Goal: Information Seeking & Learning: Learn about a topic

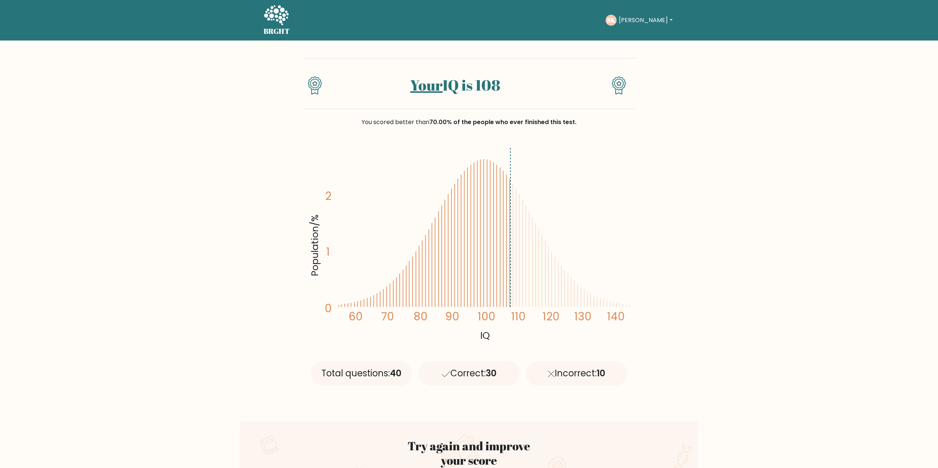
click at [639, 25] on div "SK Stan Dashboard Profile Settings Logout" at bounding box center [639, 20] width 69 height 11
click at [639, 21] on button "[PERSON_NAME]" at bounding box center [645, 20] width 58 height 10
click at [647, 35] on link "Dashboard" at bounding box center [635, 36] width 58 height 12
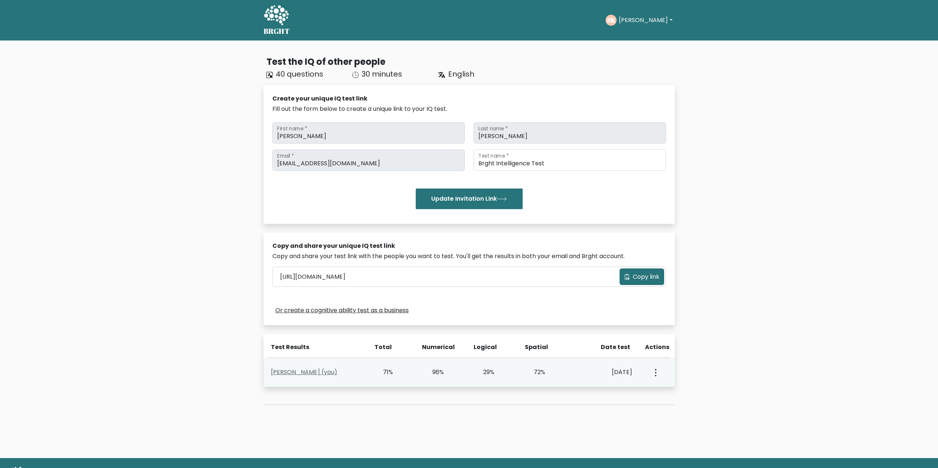
click at [312, 371] on link "Stan Kremer (you)" at bounding box center [304, 372] width 66 height 8
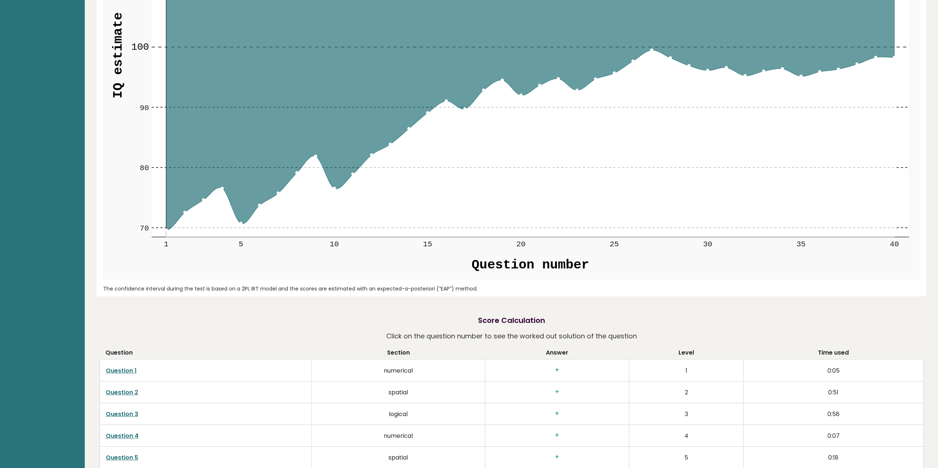
scroll to position [1216, 0]
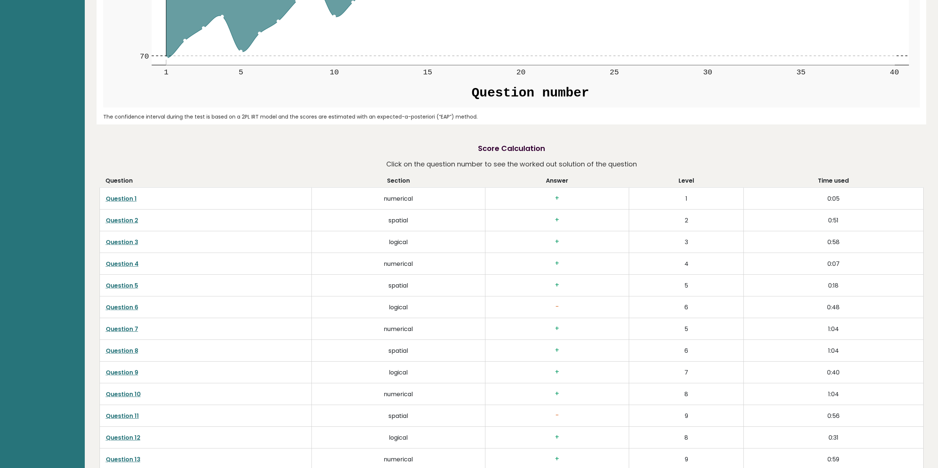
click at [133, 311] on link "Question 6" at bounding box center [122, 307] width 32 height 8
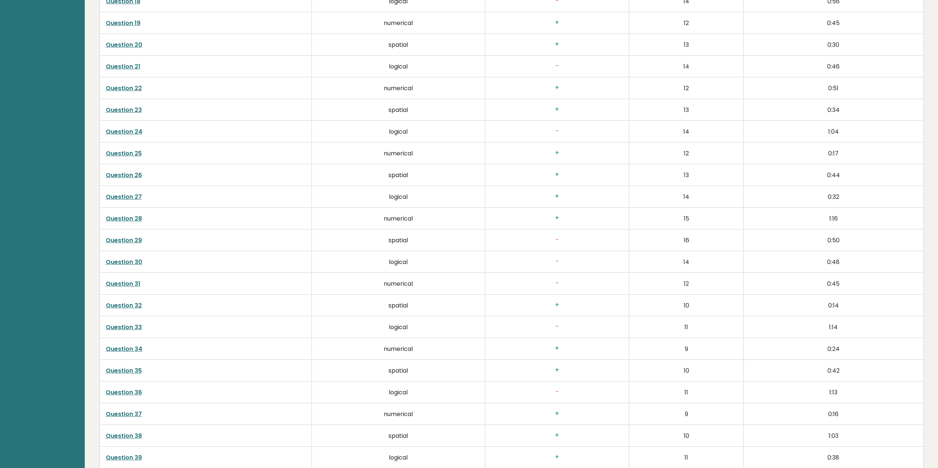
scroll to position [1806, 0]
click at [128, 262] on link "Question 31" at bounding box center [123, 261] width 35 height 8
click at [130, 216] on link "Question 29" at bounding box center [124, 218] width 36 height 8
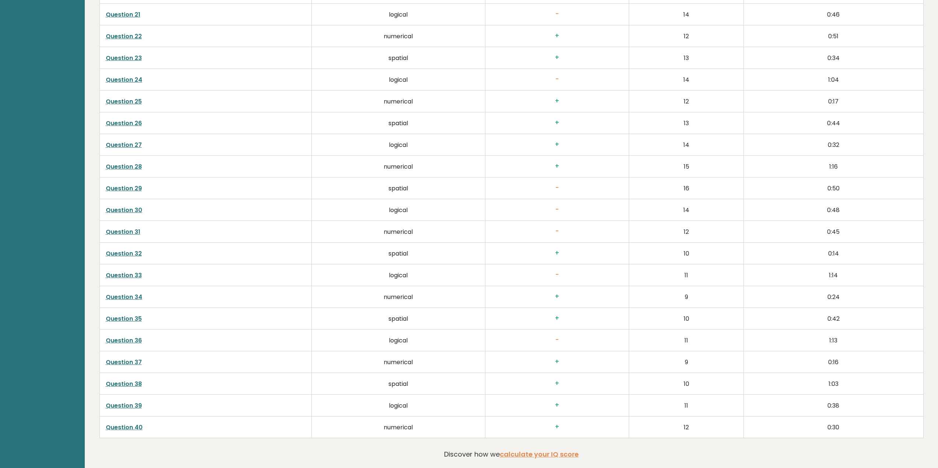
click at [134, 340] on link "Question 36" at bounding box center [124, 340] width 36 height 8
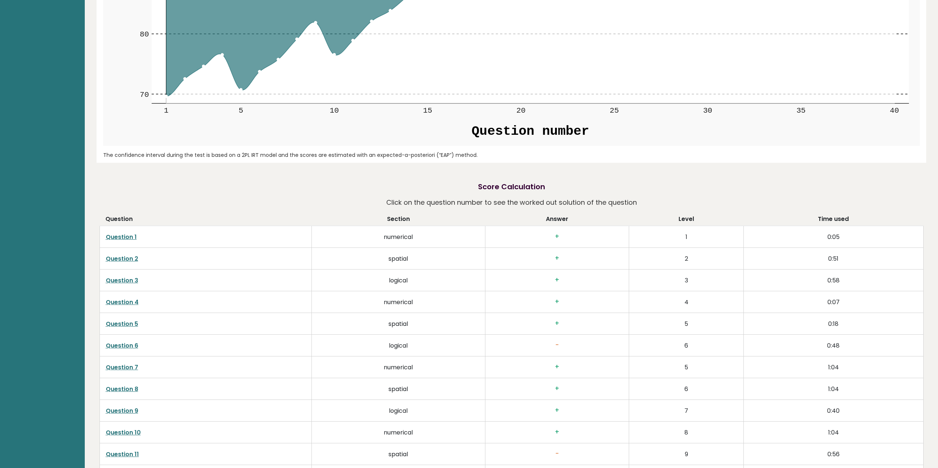
scroll to position [1282, 0]
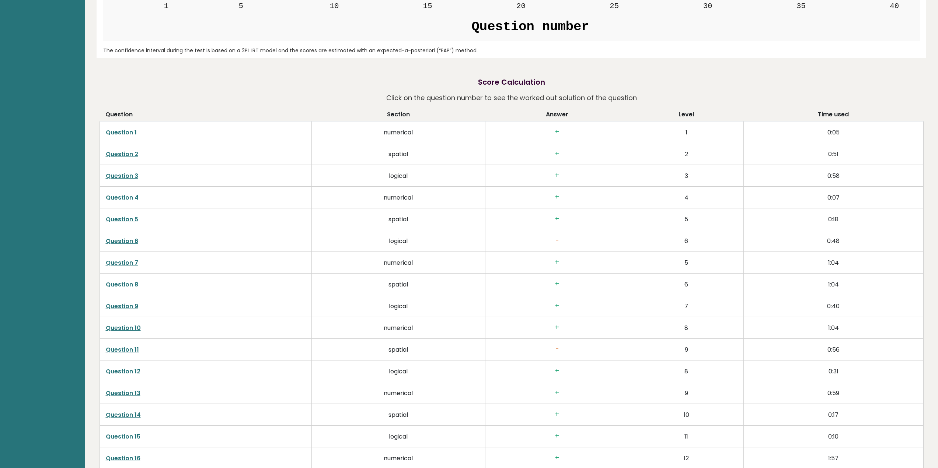
click at [115, 130] on link "Question 1" at bounding box center [121, 132] width 31 height 8
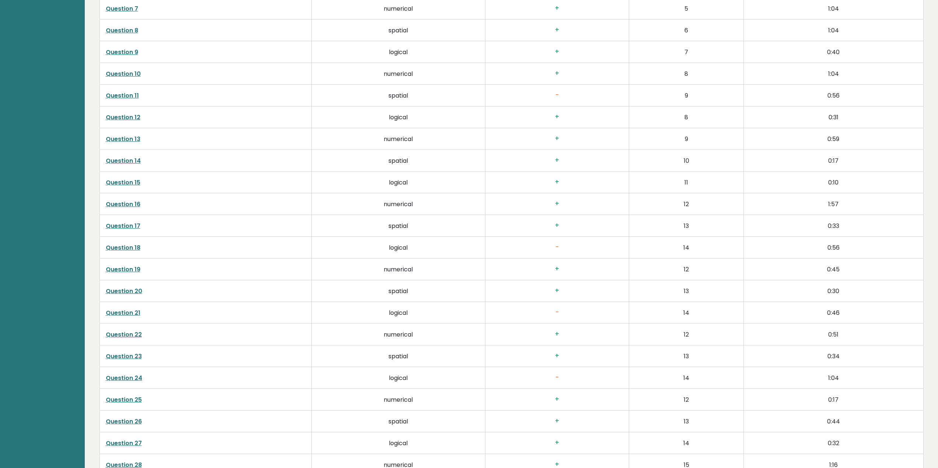
scroll to position [1540, 0]
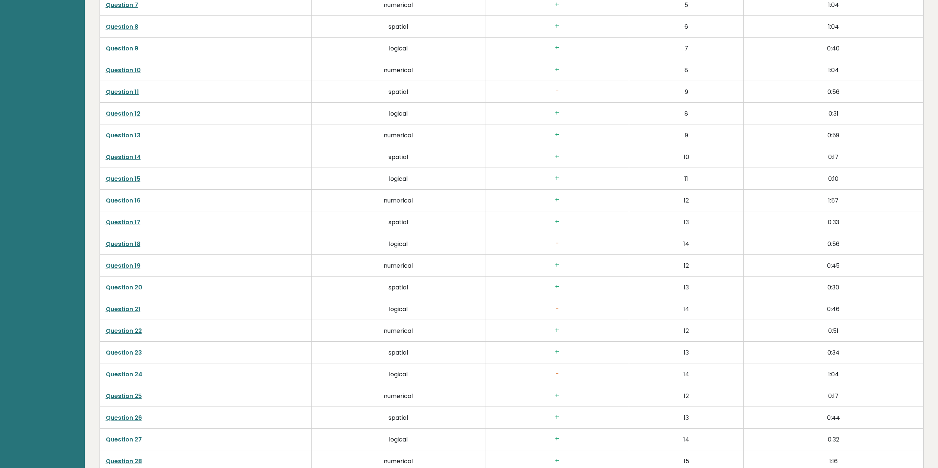
click at [134, 240] on link "Question 18" at bounding box center [123, 244] width 35 height 8
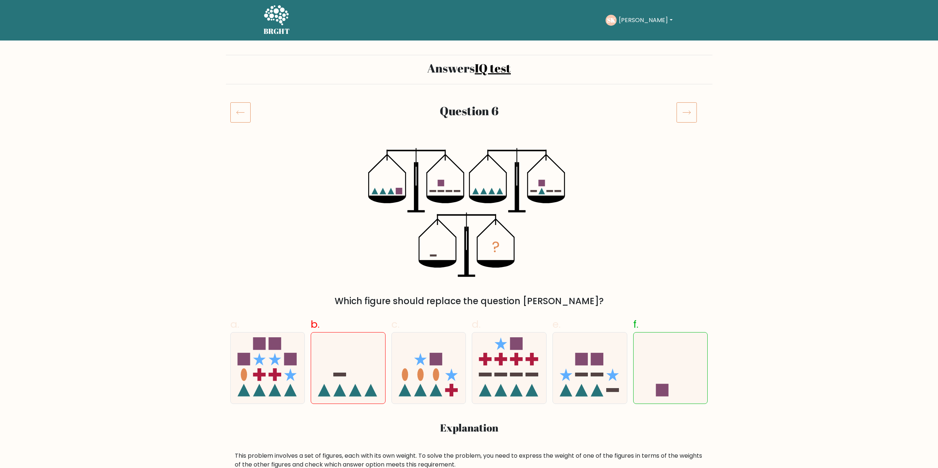
click at [239, 111] on icon at bounding box center [240, 112] width 20 height 21
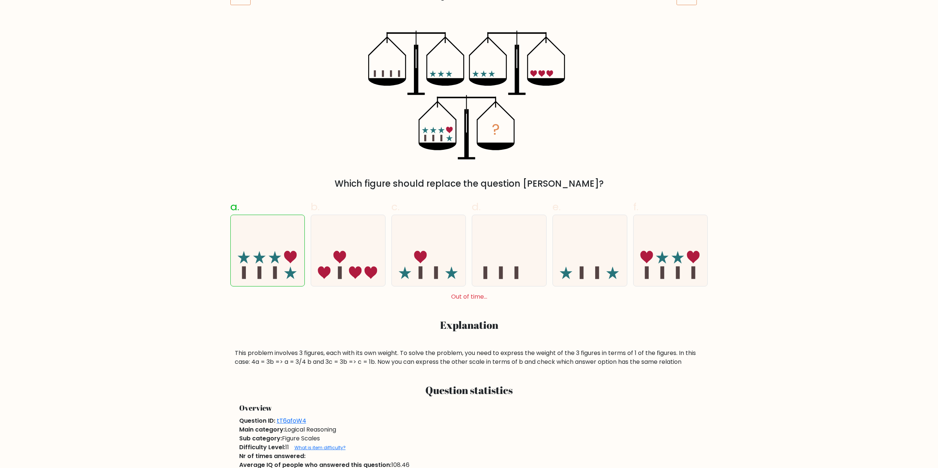
scroll to position [147, 0]
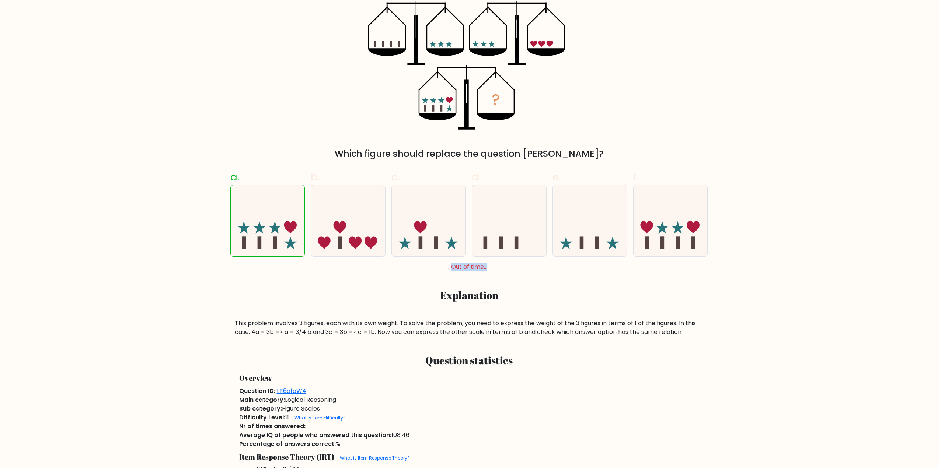
drag, startPoint x: 454, startPoint y: 268, endPoint x: 490, endPoint y: 266, distance: 35.4
click at [490, 266] on div "Out of time..." at bounding box center [468, 267] width 483 height 9
drag, startPoint x: 356, startPoint y: 276, endPoint x: 377, endPoint y: 230, distance: 51.3
click at [357, 276] on div "a. b. c. d." at bounding box center [469, 250] width 486 height 173
drag, startPoint x: 489, startPoint y: 266, endPoint x: 453, endPoint y: 266, distance: 36.1
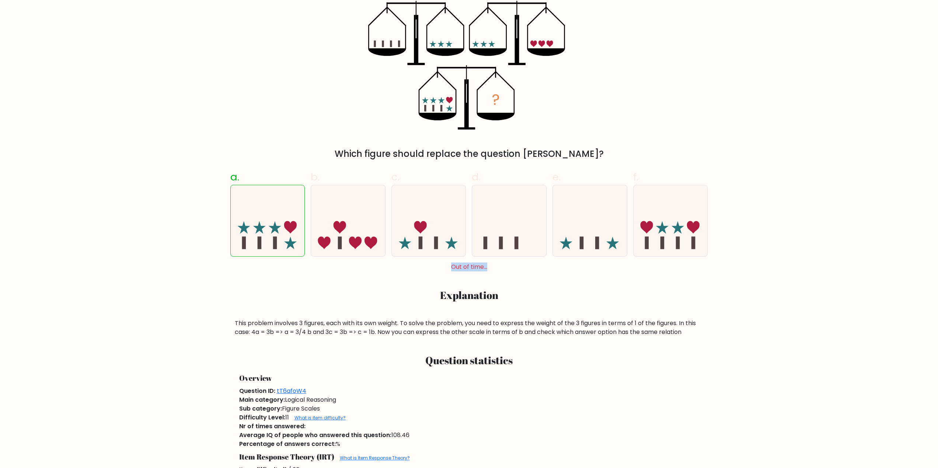
click at [453, 266] on div "Out of time..." at bounding box center [468, 267] width 483 height 9
click at [493, 432] on div "Average IQ of people who answered this question: 108.46" at bounding box center [469, 435] width 469 height 9
click at [494, 432] on div "Average IQ of people who answered this question: 108.46" at bounding box center [469, 435] width 469 height 9
click at [494, 433] on div "Average IQ of people who answered this question: 108.46" at bounding box center [469, 435] width 469 height 9
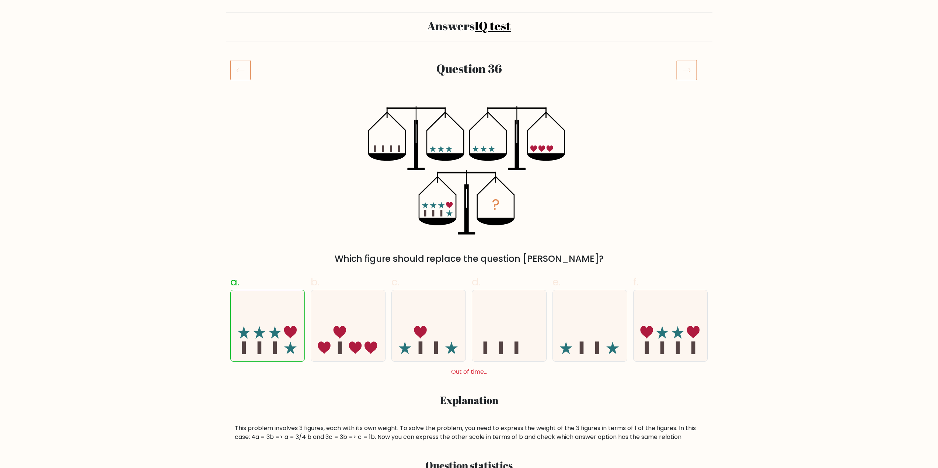
scroll to position [0, 0]
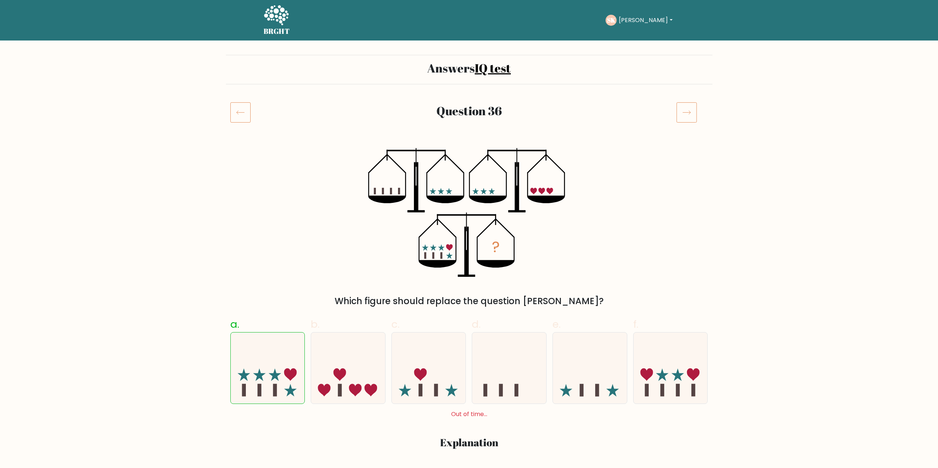
click at [599, 220] on div "? Which figure should replace the question mark?" at bounding box center [469, 228] width 486 height 160
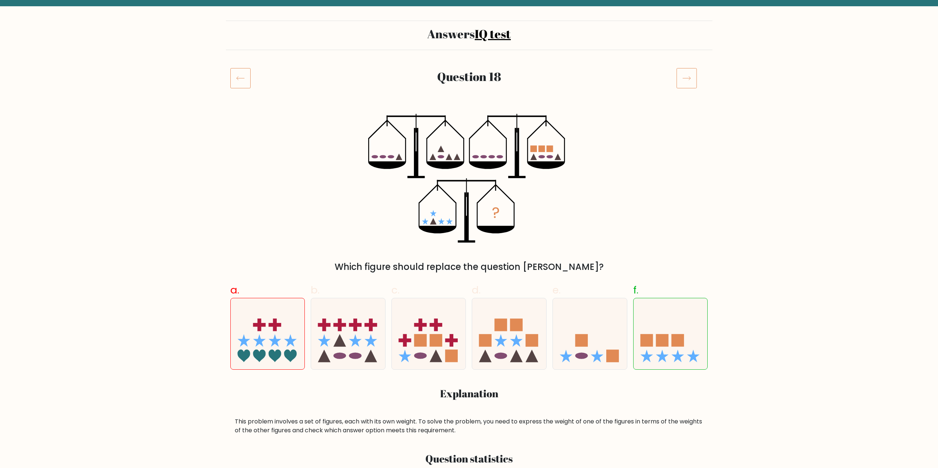
scroll to position [37, 0]
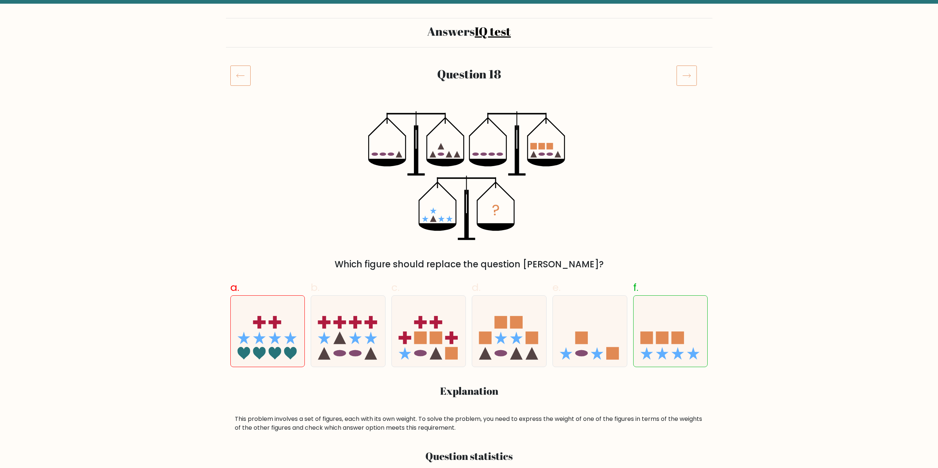
click at [682, 81] on icon at bounding box center [686, 75] width 21 height 21
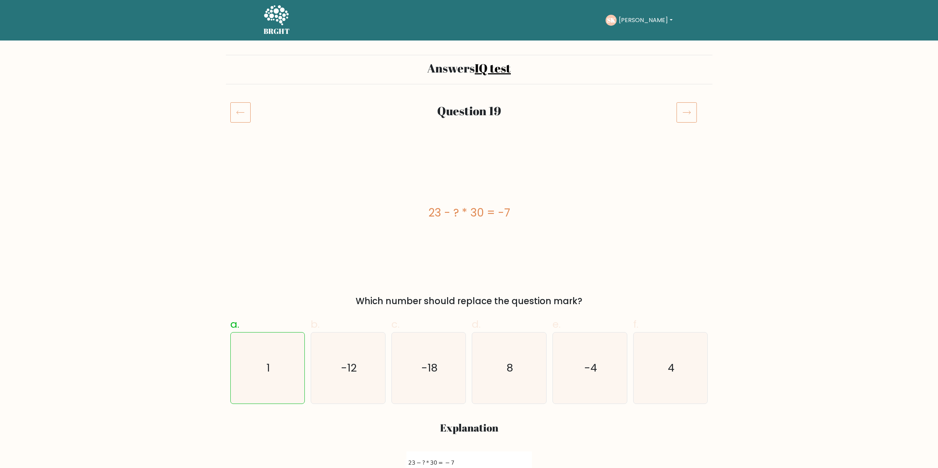
click at [691, 117] on icon at bounding box center [686, 112] width 21 height 21
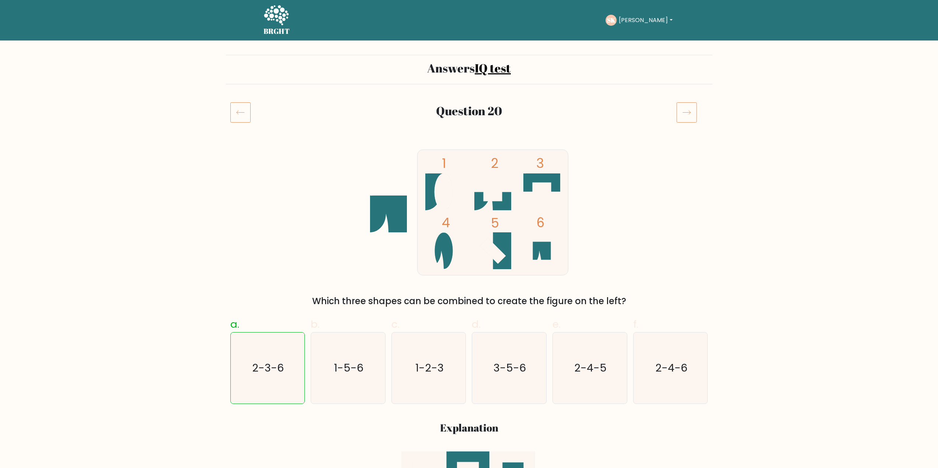
click at [693, 111] on icon at bounding box center [686, 112] width 21 height 21
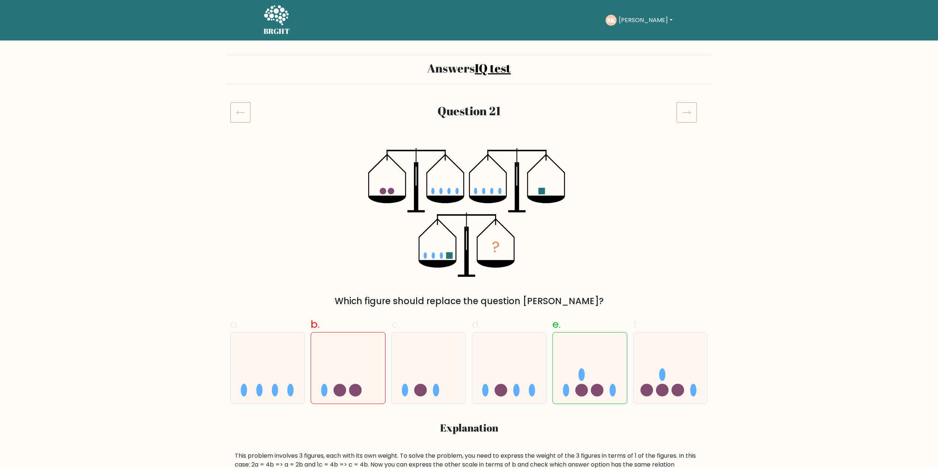
click at [694, 113] on icon at bounding box center [686, 112] width 21 height 21
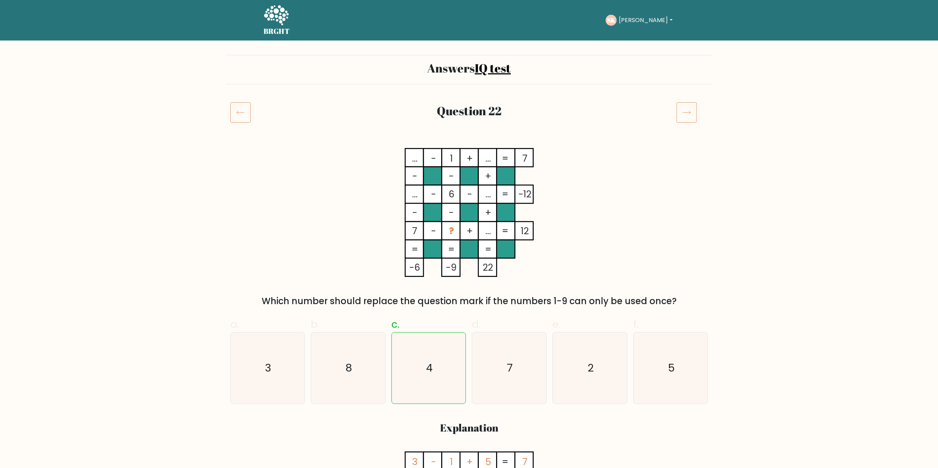
click at [681, 115] on icon at bounding box center [686, 112] width 21 height 21
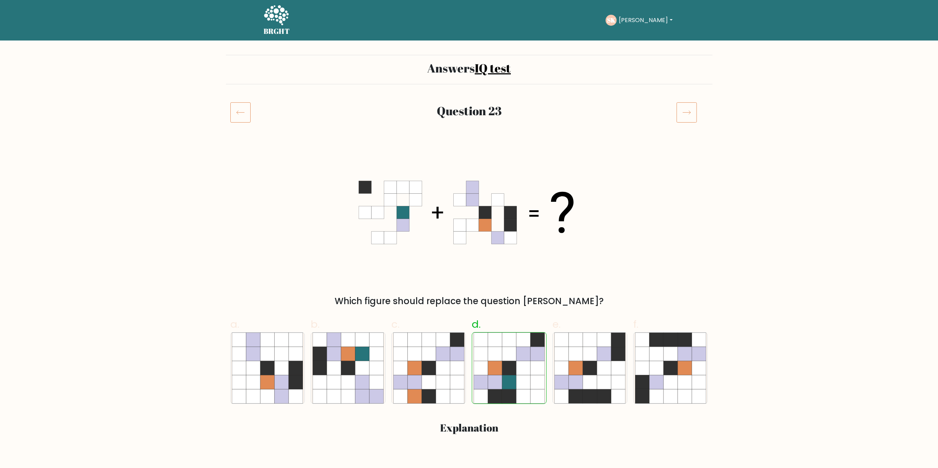
click at [686, 113] on icon at bounding box center [686, 113] width 8 height 4
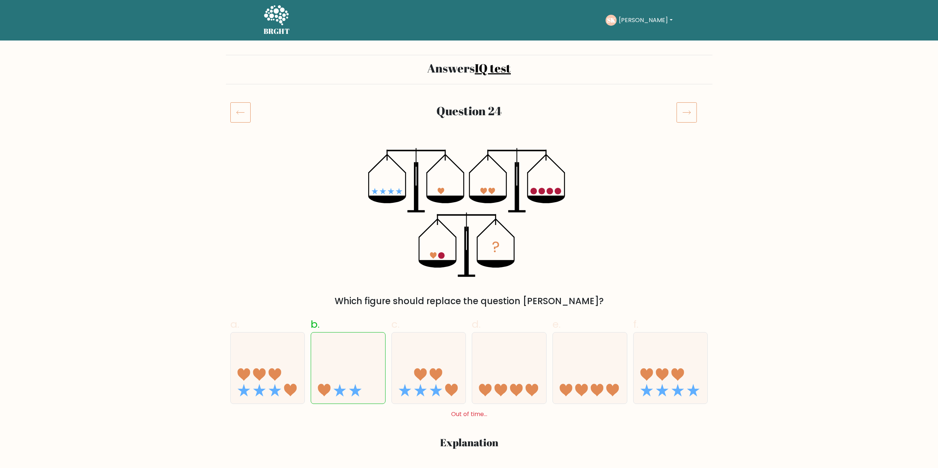
click at [681, 120] on icon at bounding box center [686, 112] width 21 height 21
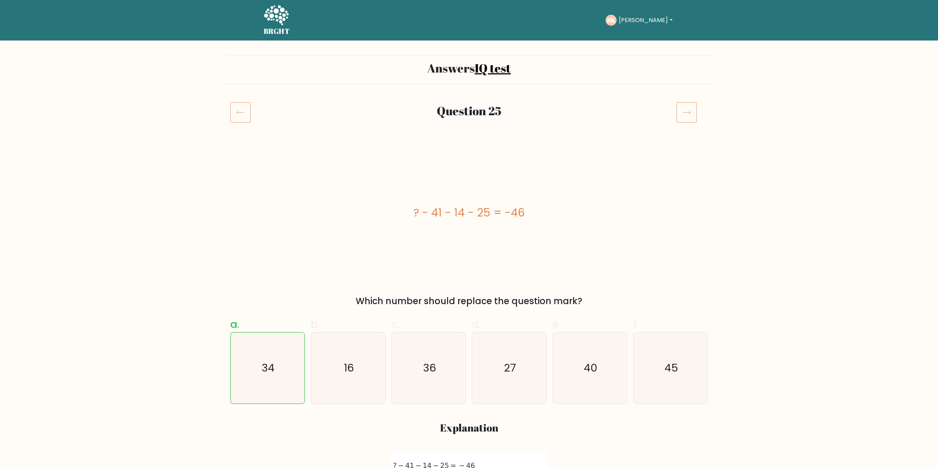
click at [689, 116] on icon at bounding box center [686, 112] width 21 height 21
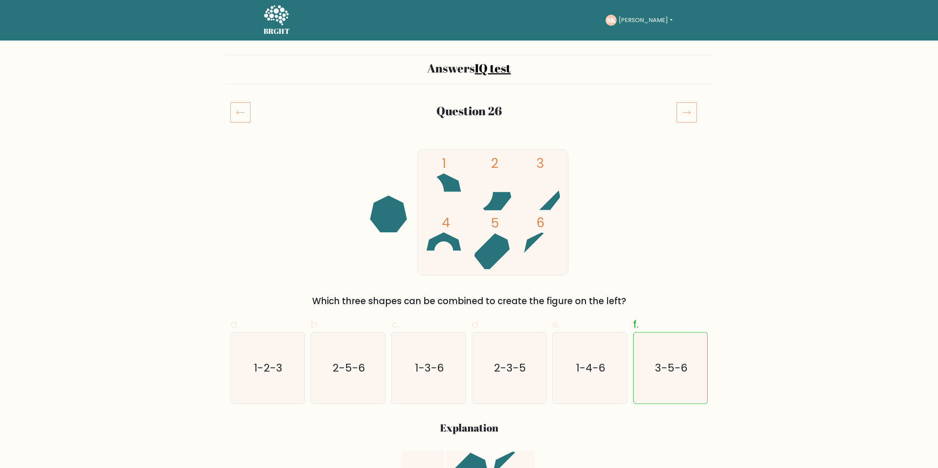
click at [684, 119] on icon at bounding box center [686, 112] width 21 height 21
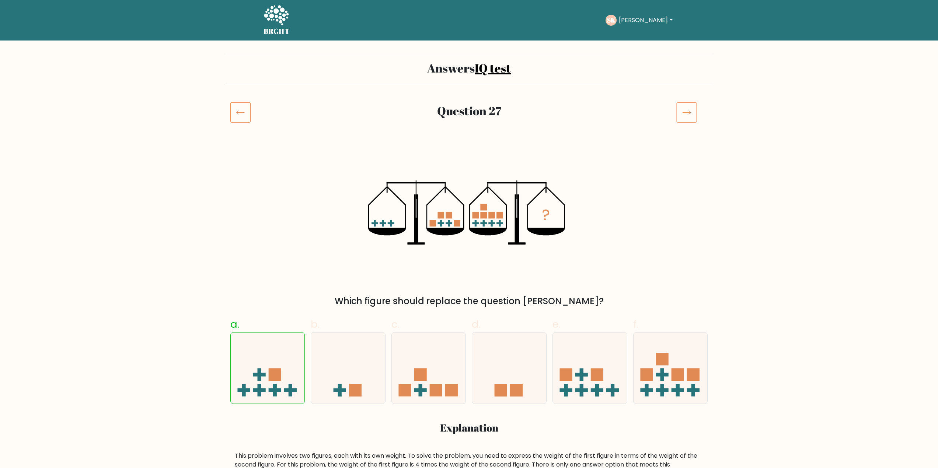
drag, startPoint x: 696, startPoint y: 120, endPoint x: 691, endPoint y: 124, distance: 6.8
click at [696, 121] on rect at bounding box center [687, 113] width 20 height 20
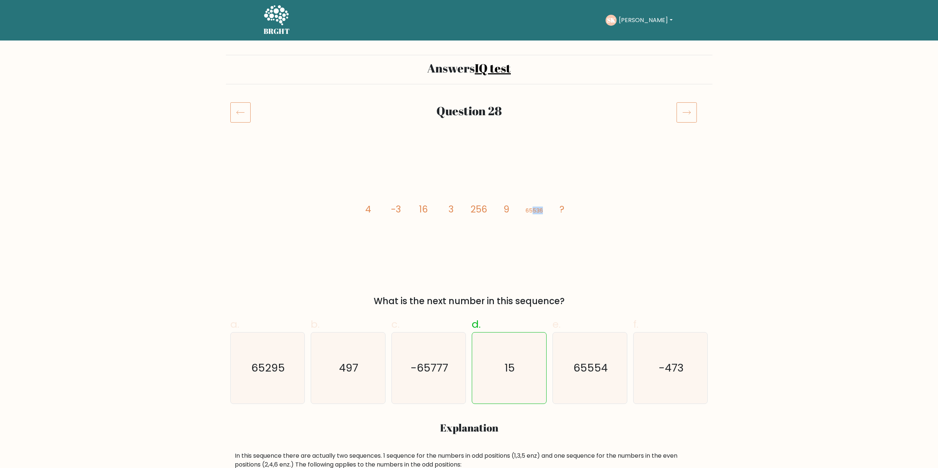
drag, startPoint x: 533, startPoint y: 210, endPoint x: 549, endPoint y: 209, distance: 16.3
click at [549, 209] on icon "image/svg+xml 4 -3 16 3 256 9 65536 ?" at bounding box center [469, 212] width 221 height 129
click at [523, 211] on icon "image/svg+xml 4 -3 16 3 256 9 65536 ?" at bounding box center [469, 212] width 221 height 129
drag, startPoint x: 524, startPoint y: 211, endPoint x: 549, endPoint y: 212, distance: 25.1
click at [549, 212] on icon "image/svg+xml 4 -3 16 3 256 9 65536 ?" at bounding box center [469, 212] width 221 height 129
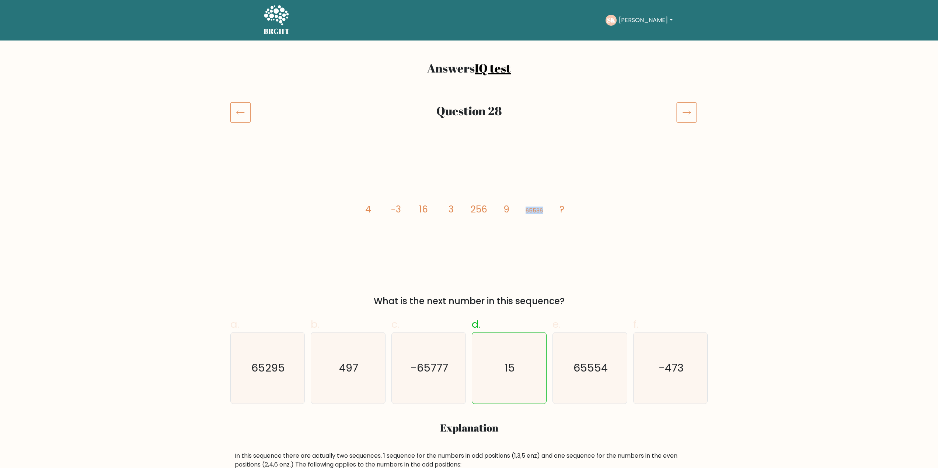
click at [529, 209] on tspan "65536" at bounding box center [533, 211] width 17 height 8
drag, startPoint x: 525, startPoint y: 212, endPoint x: 553, endPoint y: 212, distance: 27.6
click at [553, 212] on icon "image/svg+xml 4 -3 16 3 256 9 65536 ?" at bounding box center [469, 212] width 221 height 129
click at [532, 210] on tspan "65536" at bounding box center [533, 211] width 17 height 8
drag, startPoint x: 468, startPoint y: 212, endPoint x: 454, endPoint y: 220, distance: 16.6
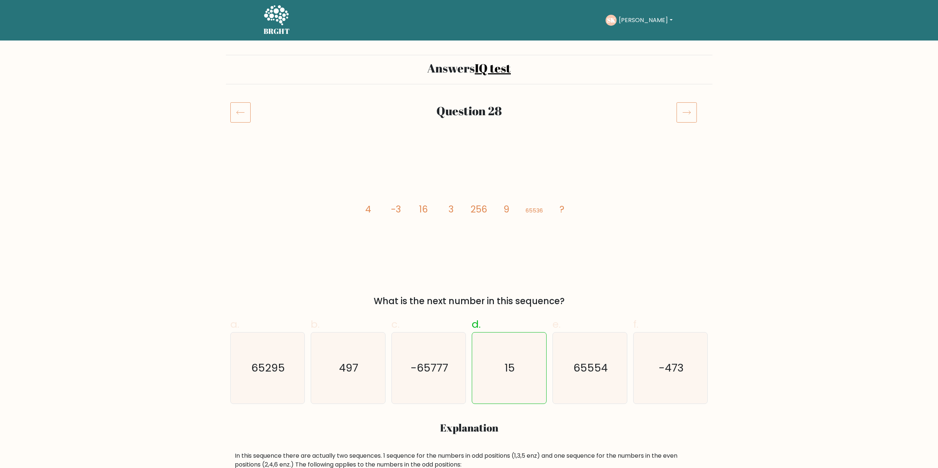
click at [469, 212] on icon "image/svg+xml 4 -3 16 3 256 9 65536 ?" at bounding box center [469, 212] width 221 height 129
click at [684, 113] on icon at bounding box center [686, 113] width 8 height 4
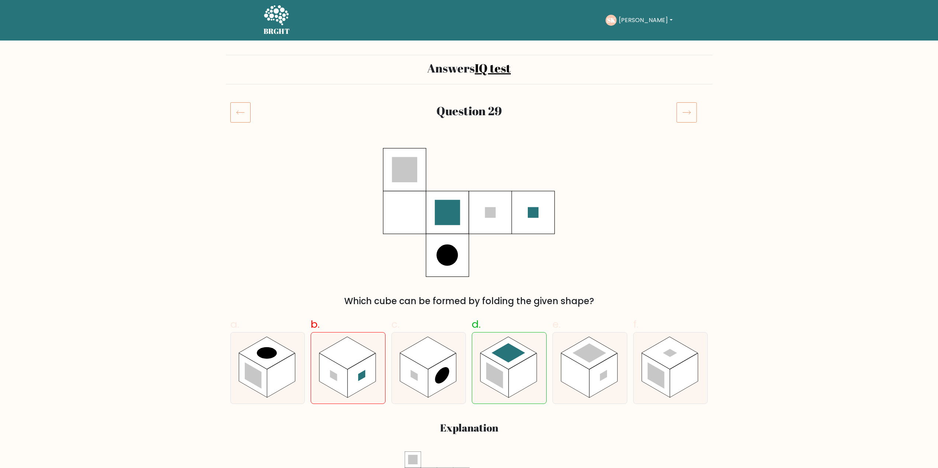
click at [684, 115] on icon at bounding box center [686, 112] width 21 height 21
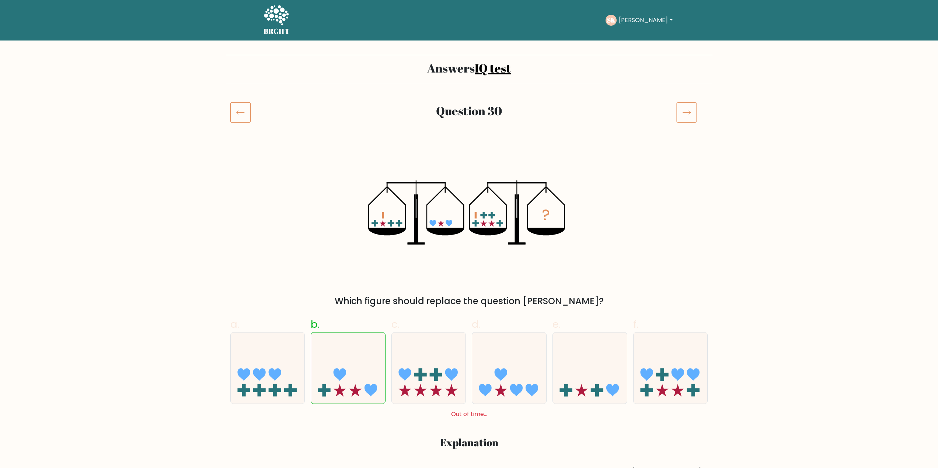
click at [241, 116] on icon at bounding box center [240, 112] width 20 height 21
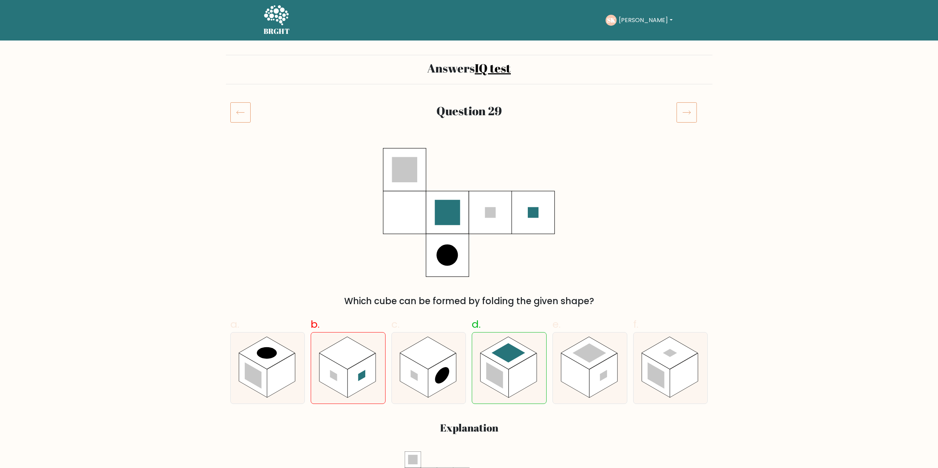
click at [680, 109] on icon at bounding box center [686, 112] width 21 height 21
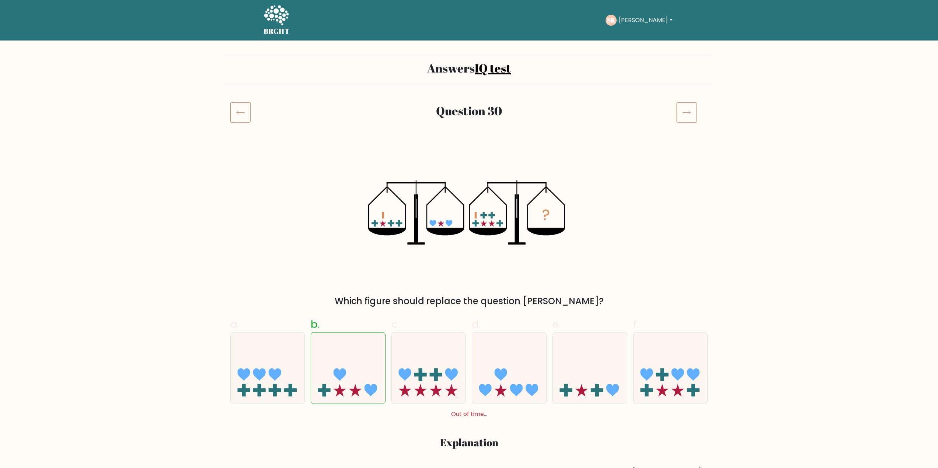
click at [685, 113] on icon at bounding box center [686, 112] width 21 height 21
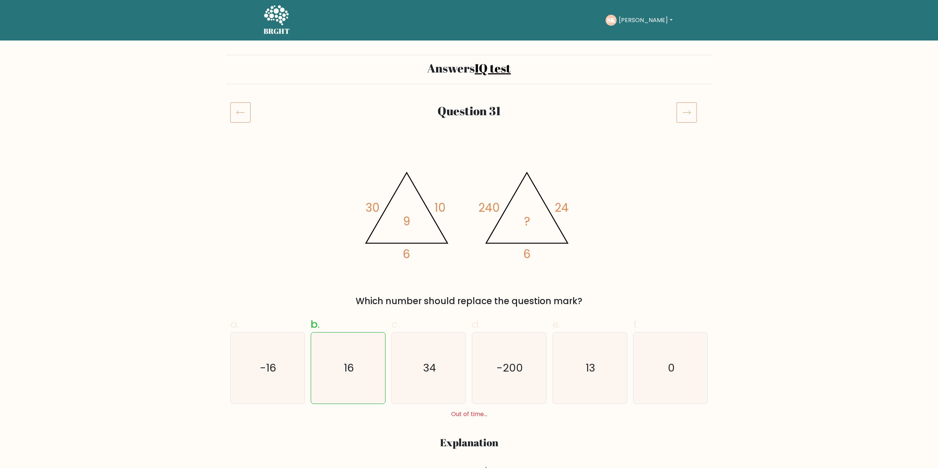
click at [678, 113] on icon at bounding box center [686, 112] width 21 height 21
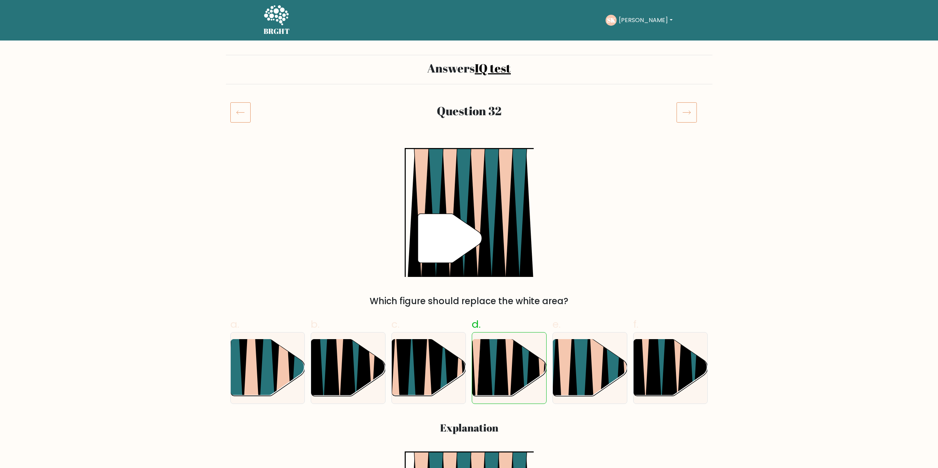
click at [682, 118] on icon at bounding box center [686, 112] width 21 height 21
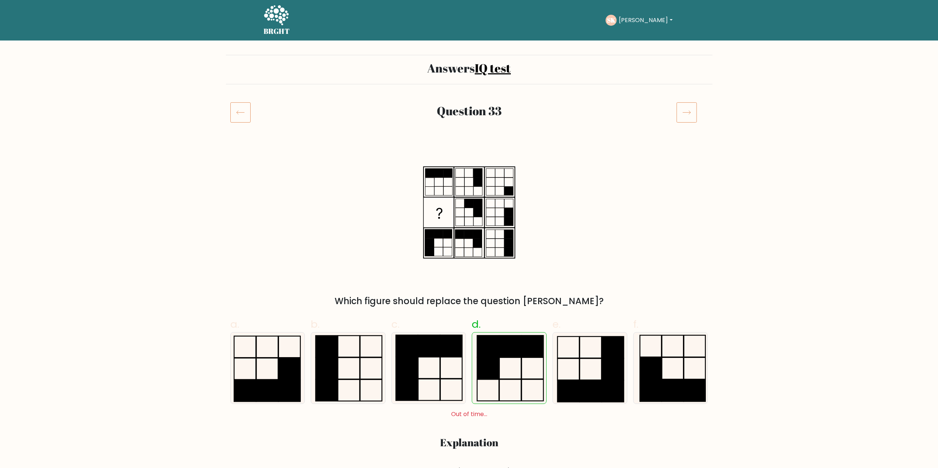
click at [692, 113] on icon at bounding box center [686, 112] width 21 height 21
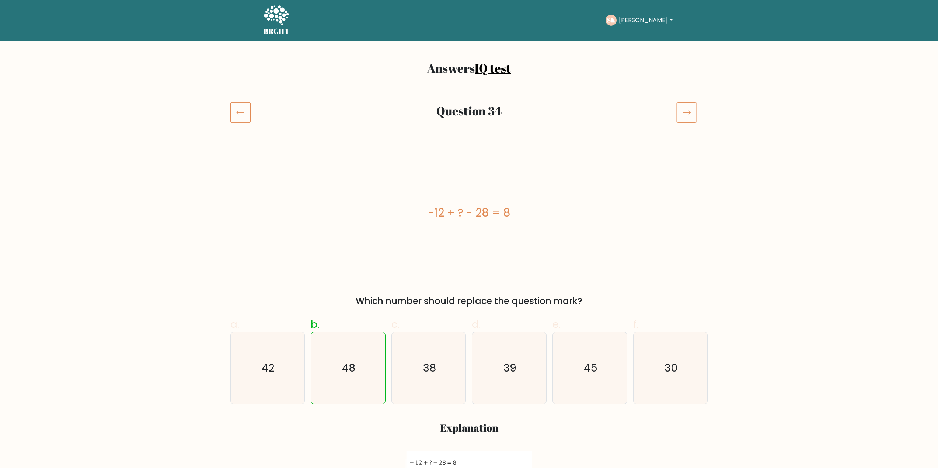
click at [237, 120] on icon at bounding box center [240, 112] width 20 height 21
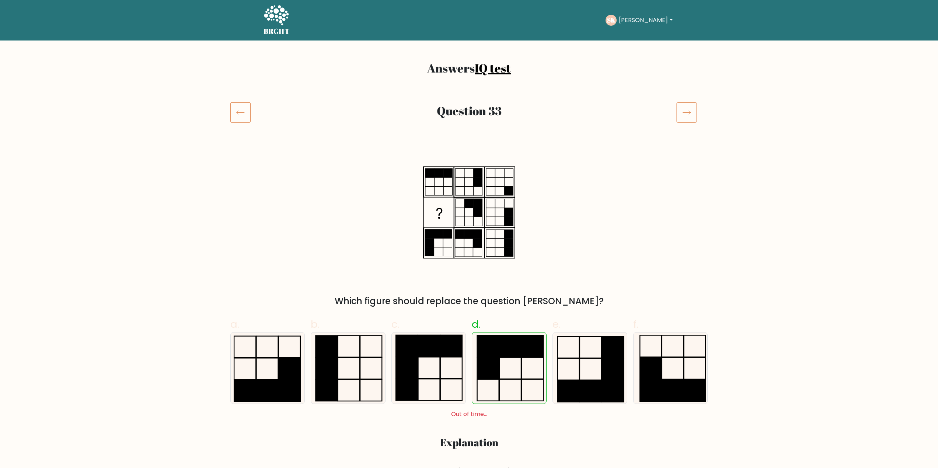
click at [678, 108] on icon at bounding box center [686, 112] width 21 height 21
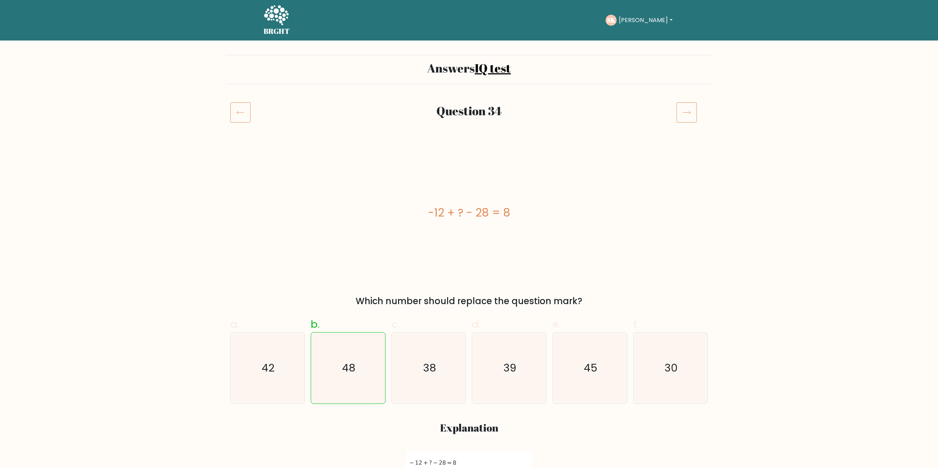
click at [682, 108] on icon at bounding box center [686, 112] width 21 height 21
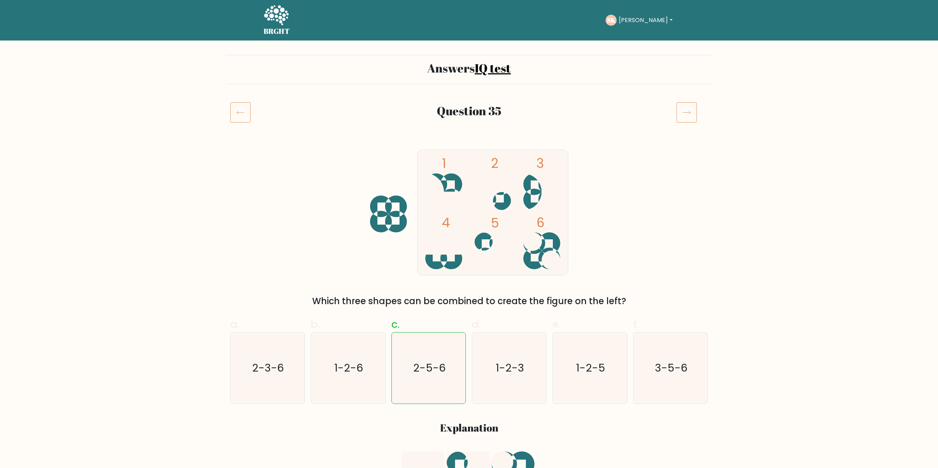
click at [679, 114] on icon at bounding box center [686, 112] width 21 height 21
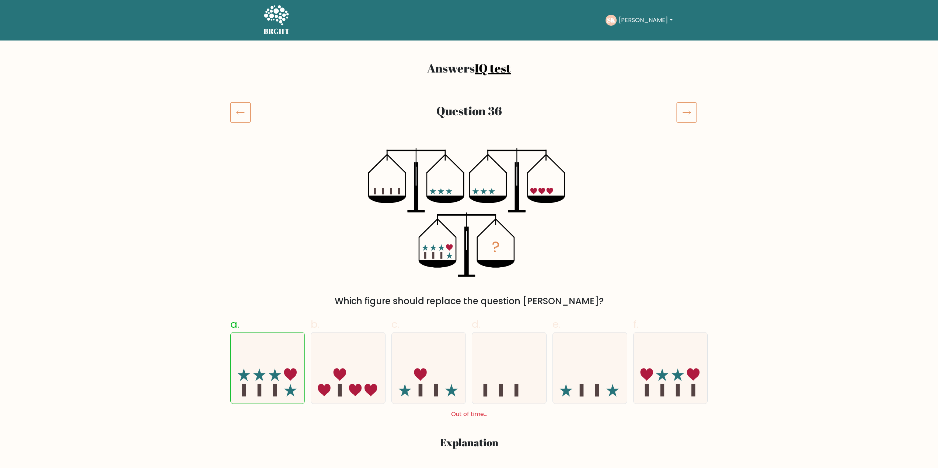
click at [695, 115] on icon at bounding box center [686, 112] width 21 height 21
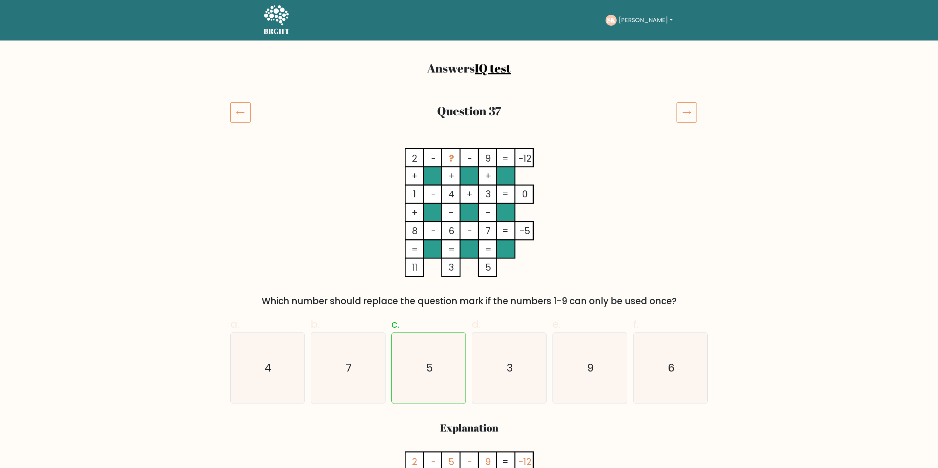
click at [687, 114] on icon at bounding box center [686, 112] width 21 height 21
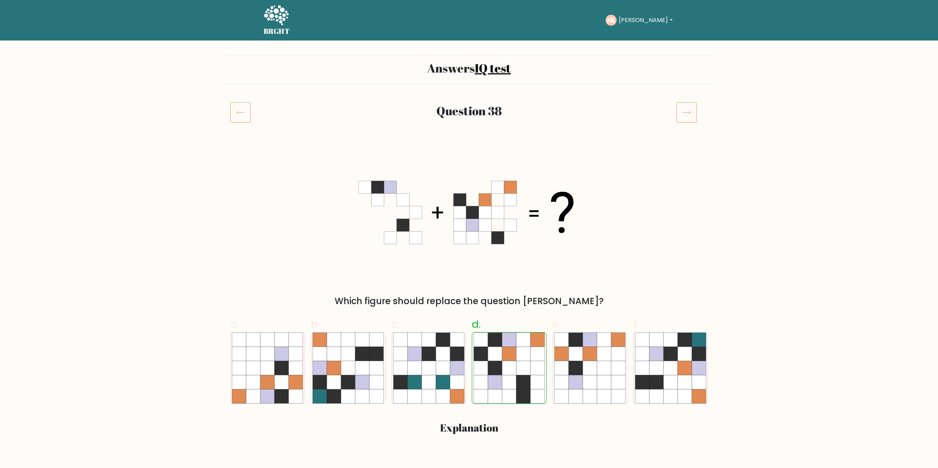
click at [688, 108] on icon at bounding box center [686, 112] width 21 height 21
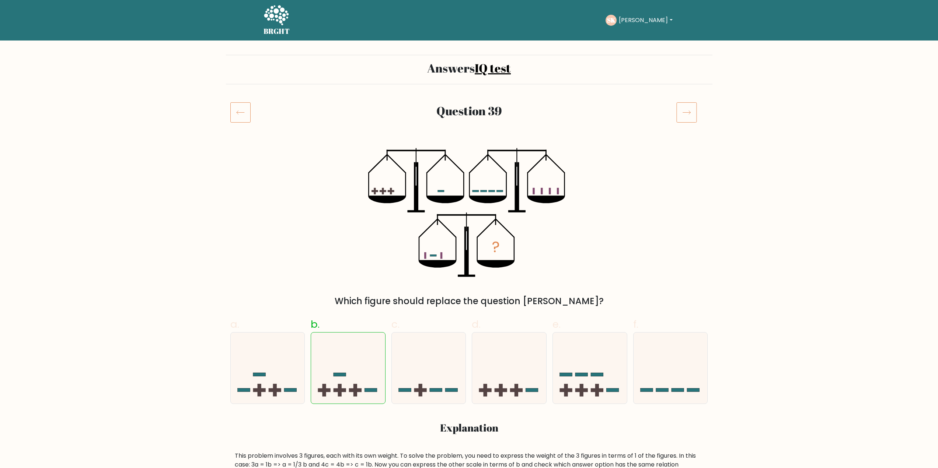
click at [686, 118] on icon at bounding box center [686, 112] width 21 height 21
